Goal: Check status

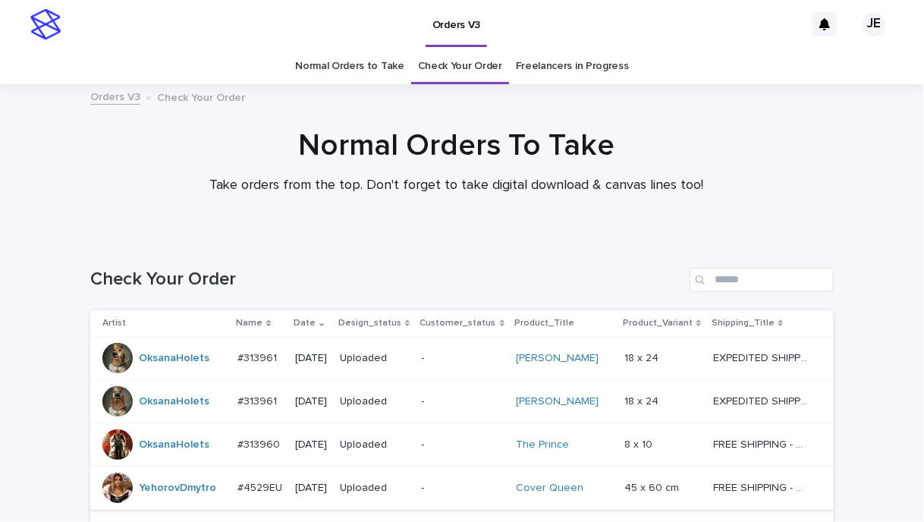
scroll to position [303, 0]
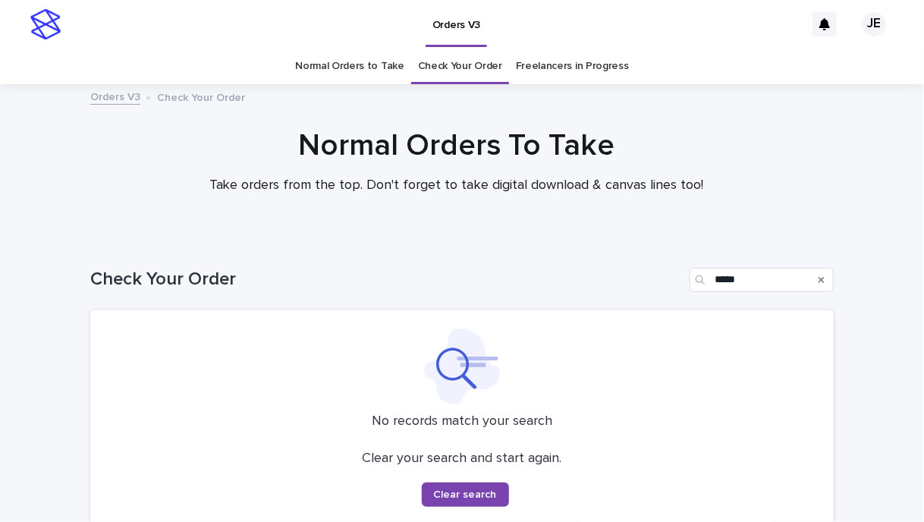
click at [240, 134] on h1 "Normal Orders To Take" at bounding box center [456, 145] width 743 height 36
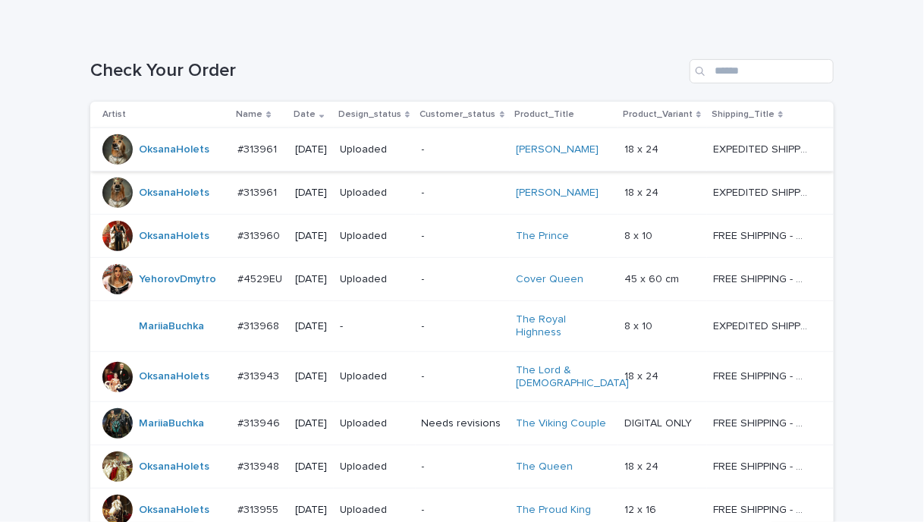
scroll to position [455, 0]
